Goal: Navigation & Orientation: Find specific page/section

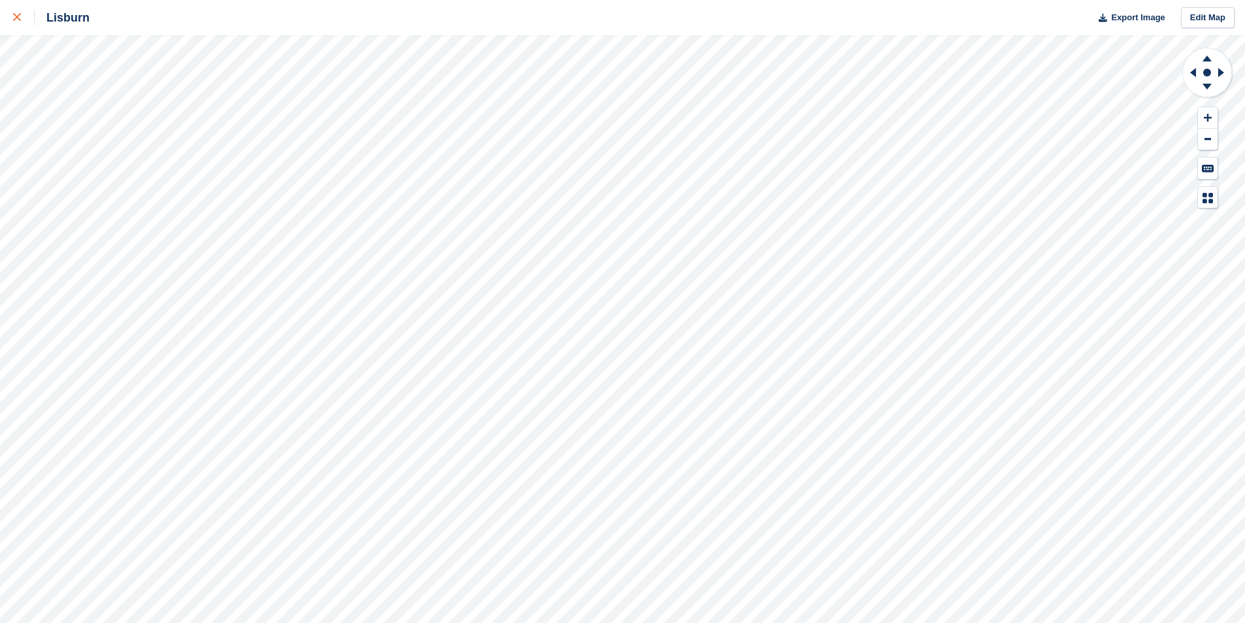
click at [21, 20] on div at bounding box center [24, 18] width 22 height 16
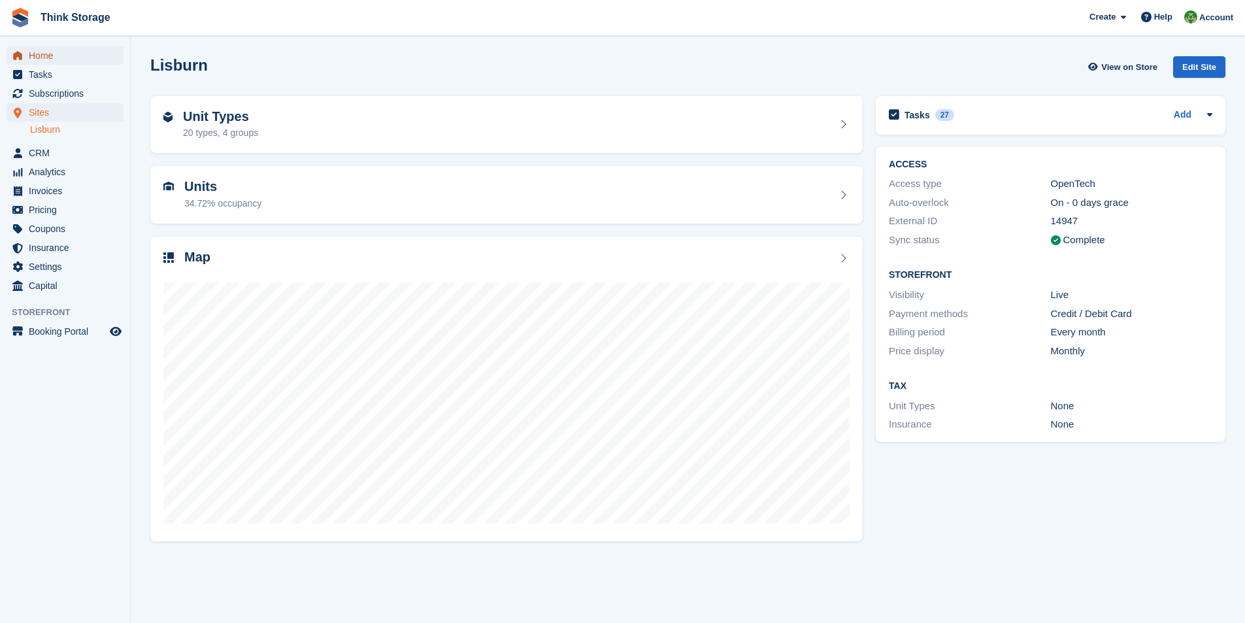
click at [50, 62] on span "Home" at bounding box center [68, 55] width 78 height 18
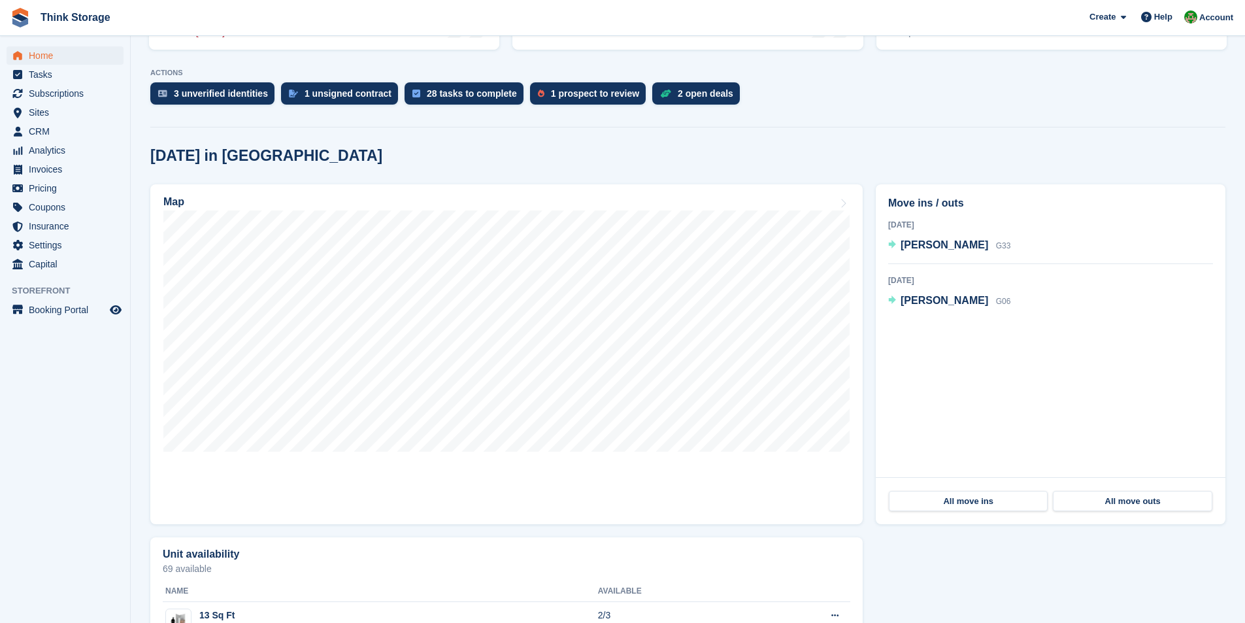
scroll to position [261, 0]
